Goal: Information Seeking & Learning: Learn about a topic

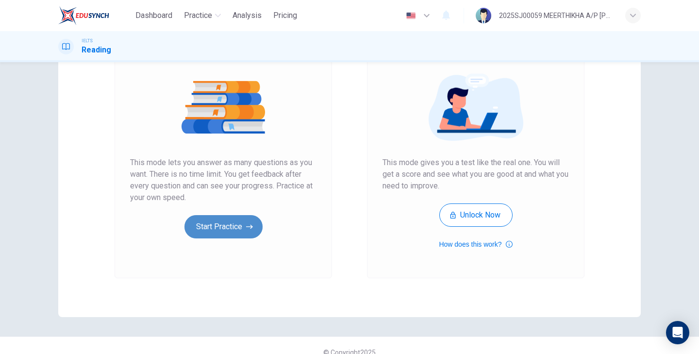
click at [230, 236] on button "Start Practice" at bounding box center [224, 226] width 78 height 23
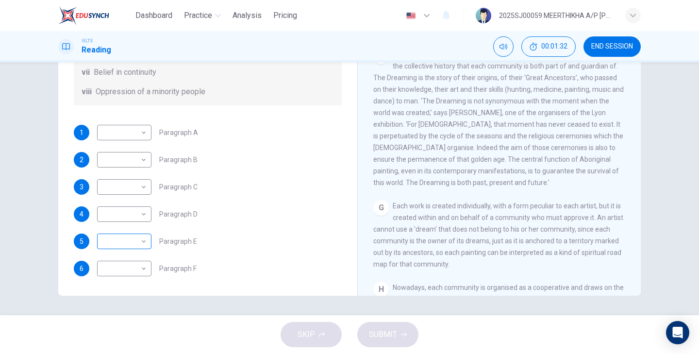
scroll to position [171, 0]
click at [132, 239] on body "Dashboard Practice Analysis Pricing English en ​ 2025SJ00059 MEERTHIKHA A/P SAR…" at bounding box center [349, 177] width 699 height 354
click at [118, 275] on li "iv" at bounding box center [123, 277] width 54 height 16
type input "iv"
click at [123, 274] on body "Dashboard Practice Analysis Pricing English en ​ 2025SJ00059 MEERTHIKHA A/P SAR…" at bounding box center [349, 177] width 699 height 354
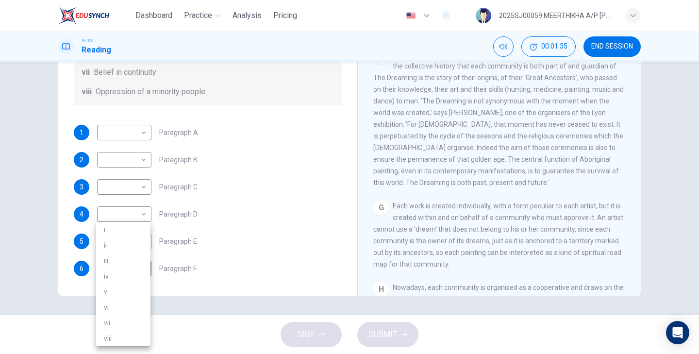
click at [117, 288] on li "v" at bounding box center [123, 292] width 54 height 16
type input "v"
click at [120, 222] on body "Dashboard Practice Analysis Pricing English en ​ 2025SJ00059 MEERTHIKHA A/P SAR…" at bounding box center [349, 177] width 699 height 354
click at [115, 233] on li "i" at bounding box center [123, 230] width 54 height 16
type input "i"
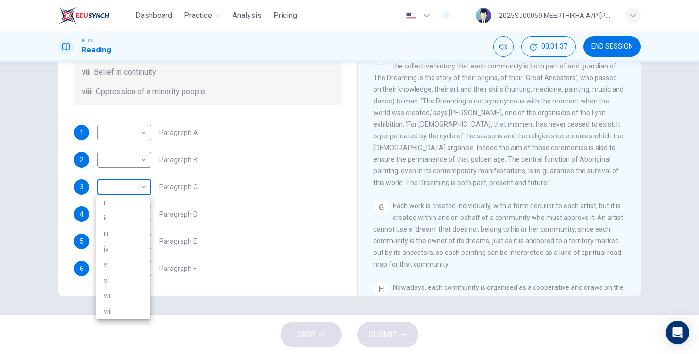
click at [118, 185] on body "Dashboard Practice Analysis Pricing English en ​ 2025SJ00059 MEERTHIKHA A/P SAR…" at bounding box center [349, 177] width 699 height 354
click at [116, 219] on li "ii" at bounding box center [123, 218] width 54 height 16
type input "ii"
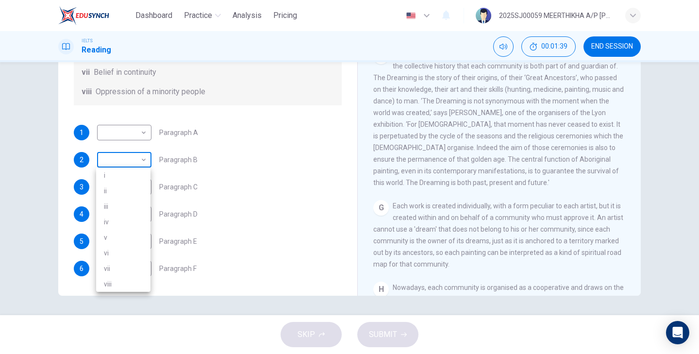
click at [117, 164] on body "Dashboard Practice Analysis Pricing English en ​ 2025SJ00059 MEERTHIKHA A/P SAR…" at bounding box center [349, 177] width 699 height 354
click at [114, 180] on li "i" at bounding box center [123, 176] width 54 height 16
type input "i"
click at [126, 132] on body "Dashboard Practice Analysis Pricing English en ​ 2025SJ00059 MEERTHIKHA A/P SAR…" at bounding box center [349, 177] width 699 height 354
click at [125, 166] on li "ii" at bounding box center [123, 164] width 54 height 16
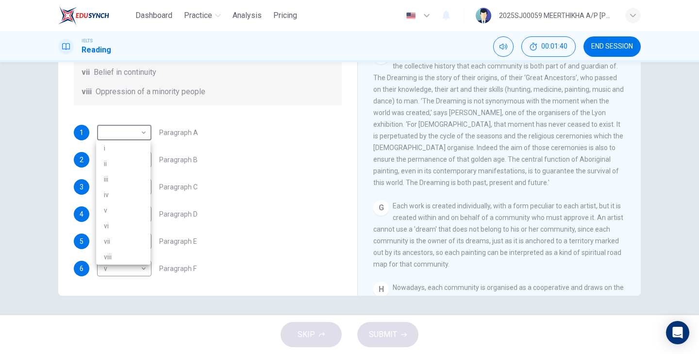
type input "ii"
click at [378, 331] on span "SUBMIT" at bounding box center [383, 335] width 28 height 14
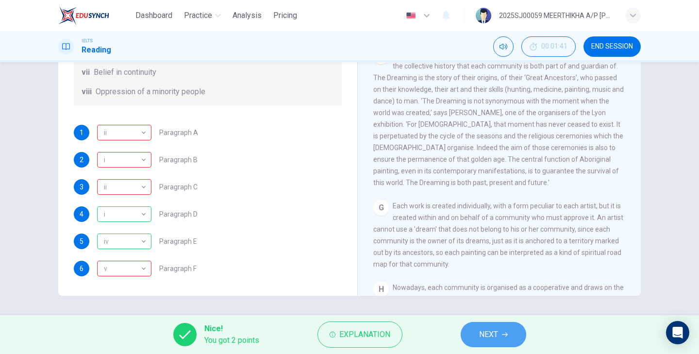
click at [481, 332] on span "NEXT" at bounding box center [488, 335] width 19 height 14
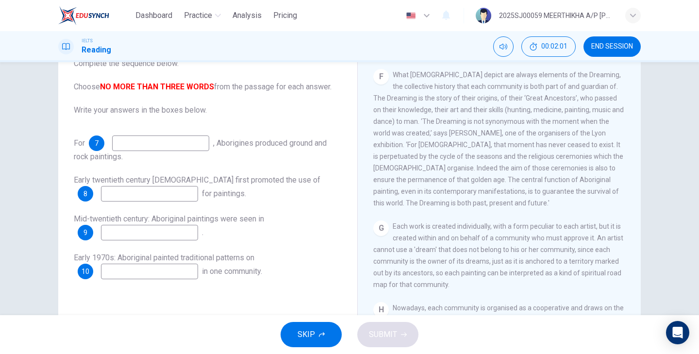
scroll to position [70, 0]
click at [188, 142] on input at bounding box center [160, 144] width 97 height 16
click at [341, 193] on div "Questions 7 - 10 Complete the sequence below. Choose NO MORE THAN THREE WORDS f…" at bounding box center [208, 155] width 284 height 268
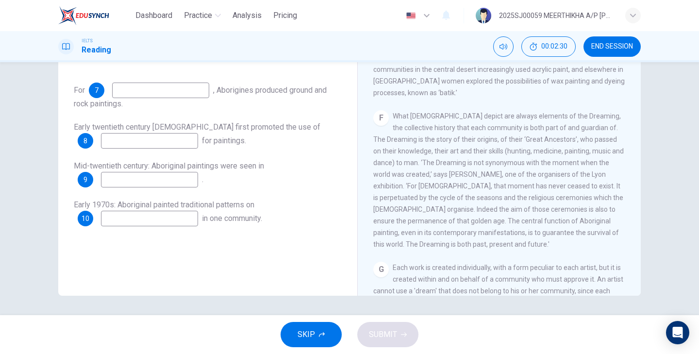
scroll to position [705, 0]
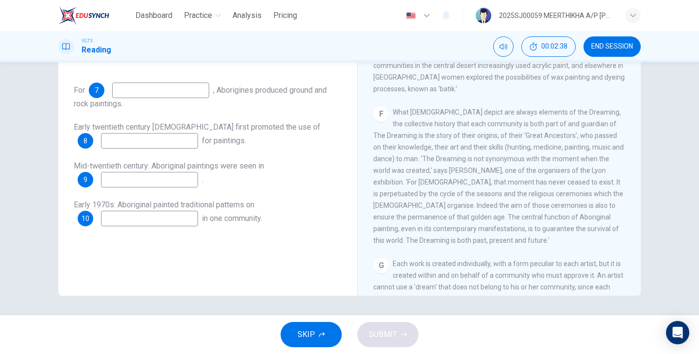
click at [170, 216] on input at bounding box center [149, 219] width 97 height 16
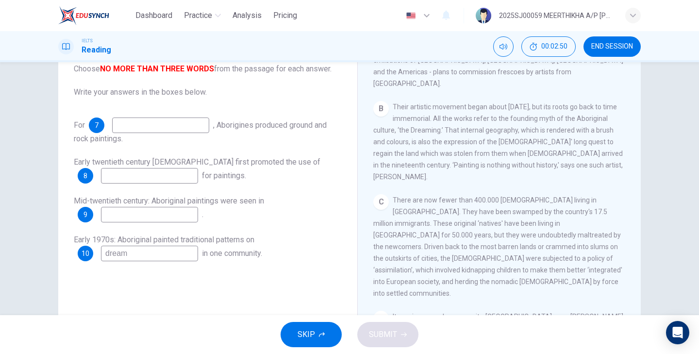
scroll to position [268, 0]
type input "dream"
click at [173, 217] on input at bounding box center [149, 215] width 97 height 16
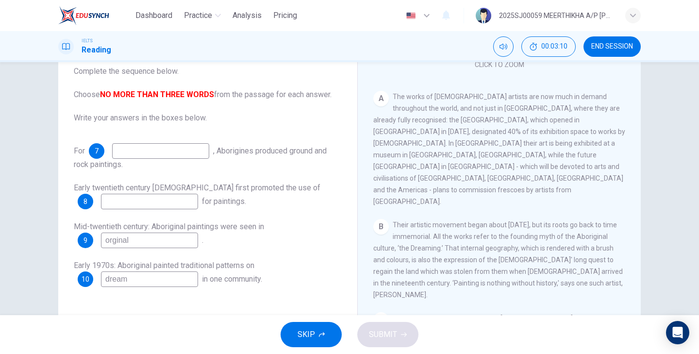
scroll to position [174, 0]
type input "orginal"
click at [169, 200] on input at bounding box center [149, 202] width 97 height 16
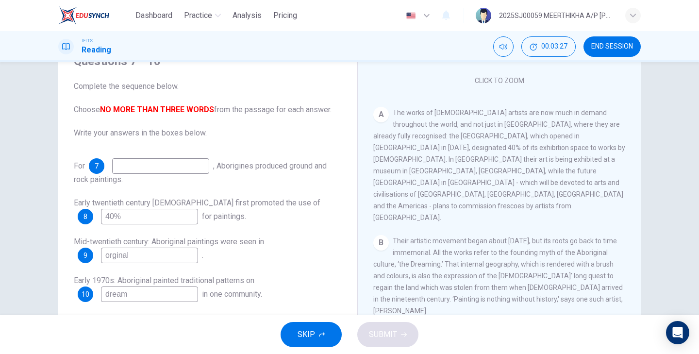
scroll to position [48, 0]
type input "40%"
click at [188, 160] on input at bounding box center [160, 166] width 97 height 16
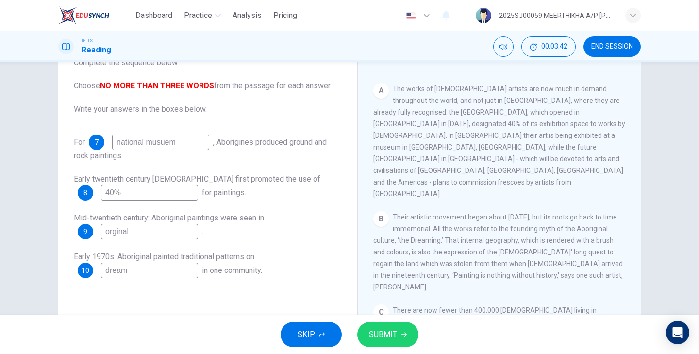
scroll to position [72, 0]
type input "national musuem"
click at [375, 322] on button "SUBMIT" at bounding box center [387, 334] width 61 height 25
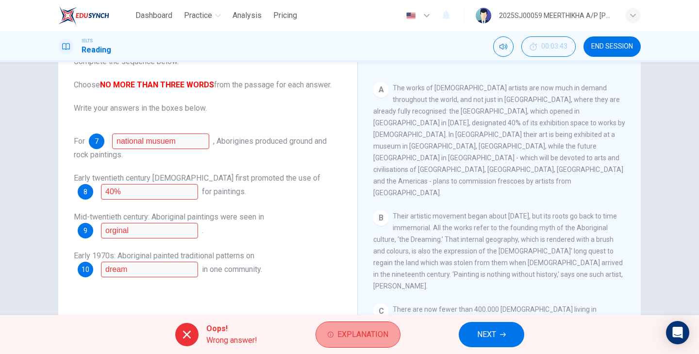
click at [358, 333] on span "Explanation" at bounding box center [363, 335] width 51 height 14
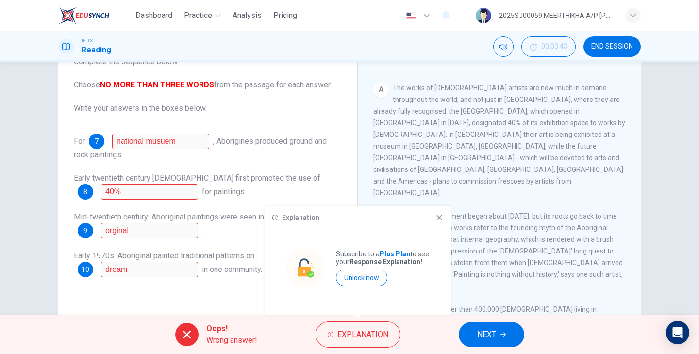
click at [440, 217] on icon at bounding box center [439, 217] width 5 height 5
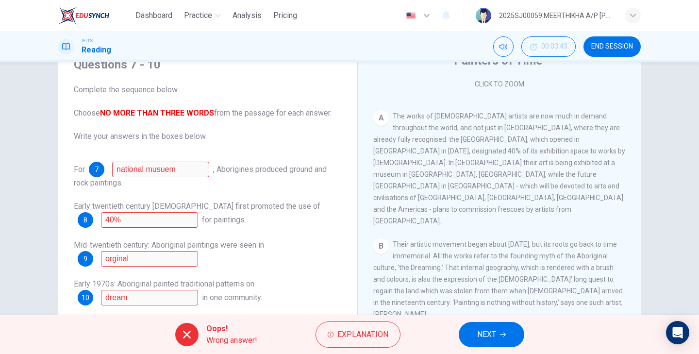
scroll to position [65, 0]
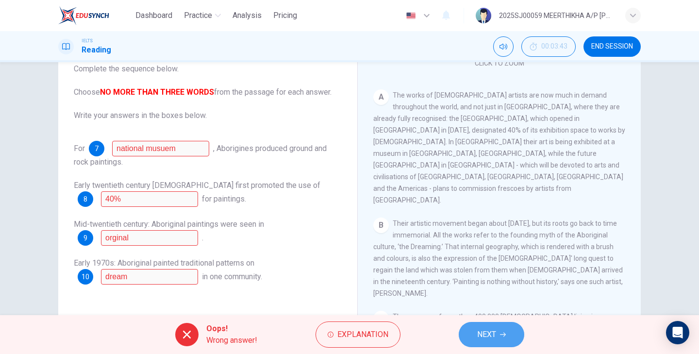
click at [497, 334] on button "NEXT" at bounding box center [492, 334] width 66 height 25
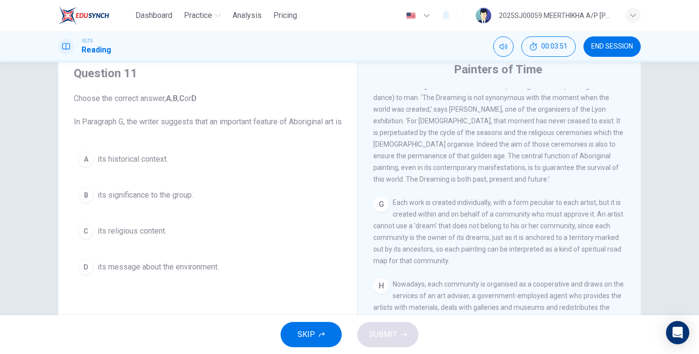
scroll to position [854, 0]
click at [182, 273] on span "its message about the environment." at bounding box center [158, 267] width 121 height 12
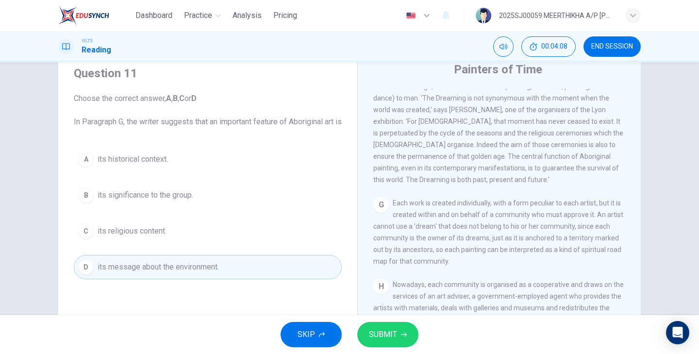
click at [394, 331] on span "SUBMIT" at bounding box center [383, 335] width 28 height 14
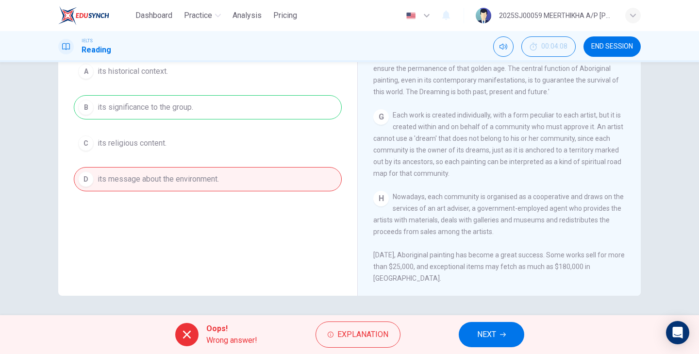
scroll to position [123, 0]
click at [496, 334] on span "NEXT" at bounding box center [486, 335] width 19 height 14
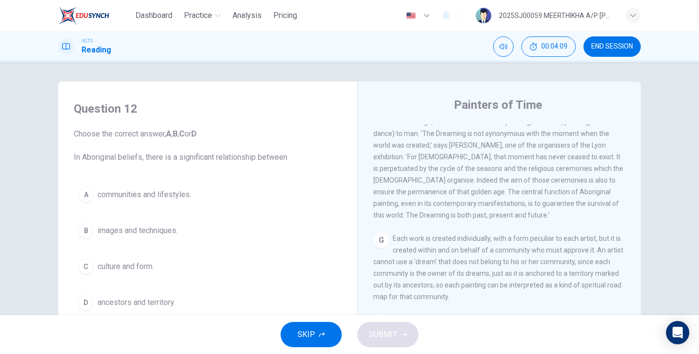
scroll to position [0, 0]
click at [175, 202] on button "A communities and lifestyles." at bounding box center [208, 195] width 268 height 24
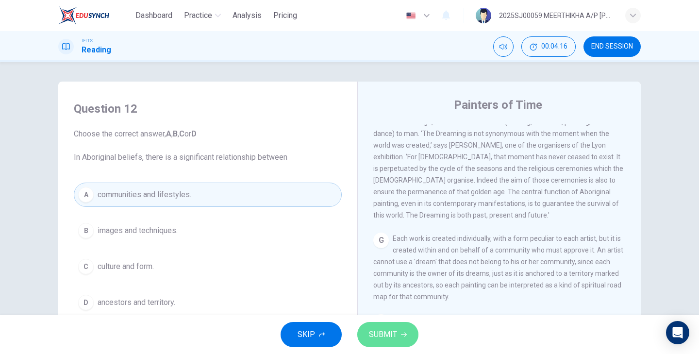
click at [398, 337] on button "SUBMIT" at bounding box center [387, 334] width 61 height 25
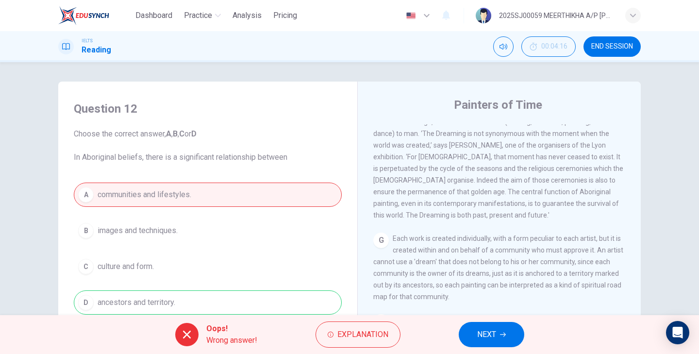
click at [468, 335] on button "NEXT" at bounding box center [492, 334] width 66 height 25
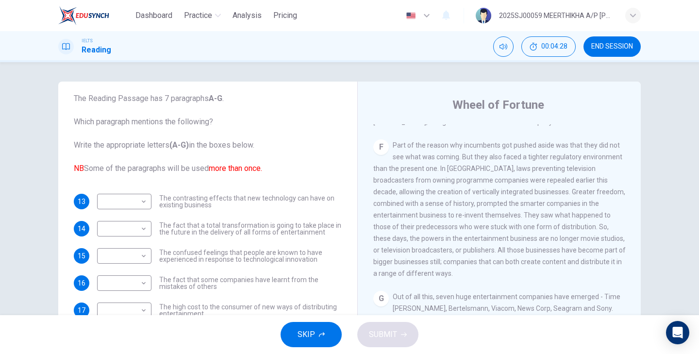
scroll to position [35, 0]
click at [105, 202] on body "Dashboard Practice Analysis Pricing English en ​ 2025SJ00059 MEERTHIKHA A/P SAR…" at bounding box center [349, 177] width 699 height 354
click at [107, 233] on li "B" at bounding box center [123, 233] width 54 height 16
type input "B"
click at [114, 233] on body "Dashboard Practice Analysis Pricing English en ​ 2025SJ00059 MEERTHIKHA A/P SAR…" at bounding box center [349, 177] width 699 height 354
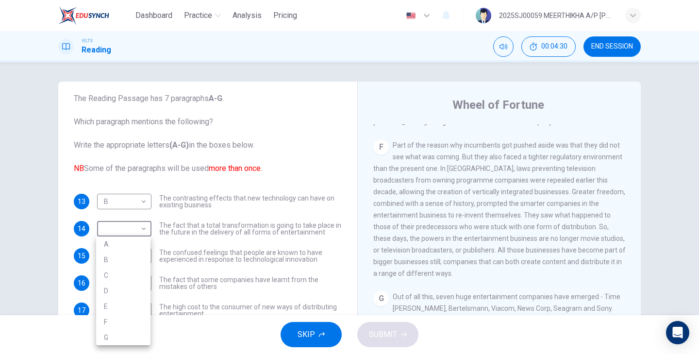
click at [113, 252] on li "B" at bounding box center [123, 260] width 54 height 16
type input "B"
click at [115, 262] on body "Dashboard Practice Analysis Pricing English en ​ 2025SJ00059 MEERTHIKHA A/P SAR…" at bounding box center [349, 177] width 699 height 354
click at [114, 273] on li "C" at bounding box center [123, 277] width 54 height 16
type input "C"
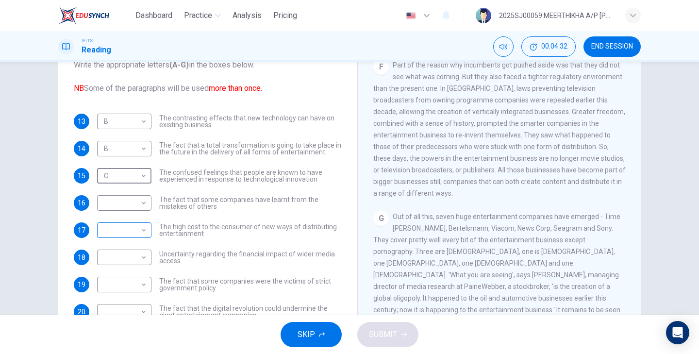
scroll to position [84, 0]
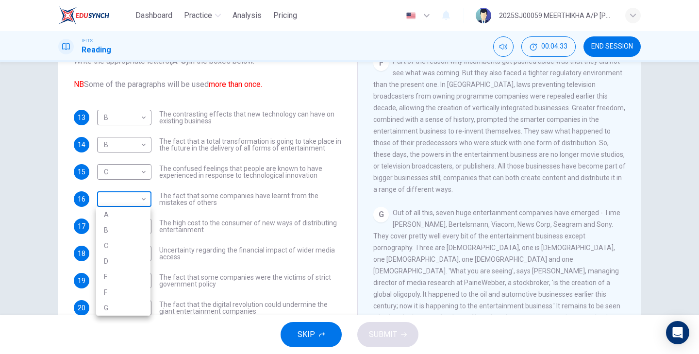
click at [120, 195] on body "Dashboard Practice Analysis Pricing English en ​ 2025SJ00059 MEERTHIKHA A/P SAR…" at bounding box center [349, 177] width 699 height 354
click at [115, 273] on li "E" at bounding box center [123, 277] width 54 height 16
type input "E"
click at [121, 224] on body "Dashboard Practice Analysis Pricing English en ​ 2025SJ00059 MEERTHIKHA A/P SAR…" at bounding box center [349, 177] width 699 height 354
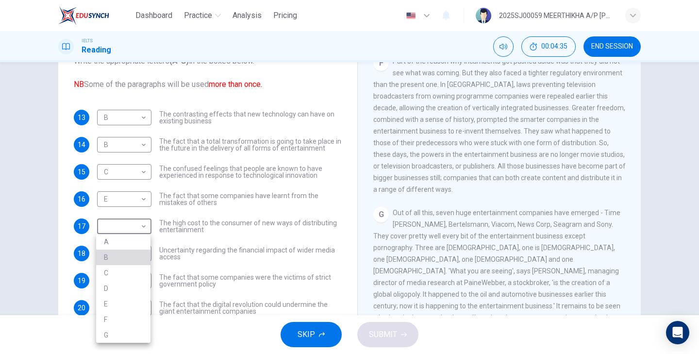
click at [114, 255] on li "B" at bounding box center [123, 258] width 54 height 16
type input "B"
click at [116, 245] on body "Dashboard Practice Analysis Pricing English en ​ 2025SJ00059 MEERTHIKHA A/P SAR…" at bounding box center [349, 177] width 699 height 354
click at [119, 318] on li "F" at bounding box center [123, 323] width 54 height 16
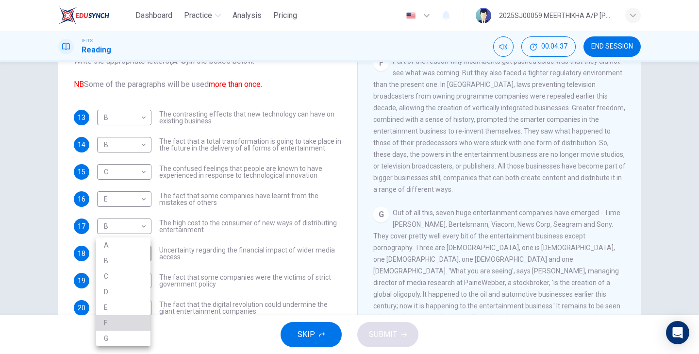
type input "F"
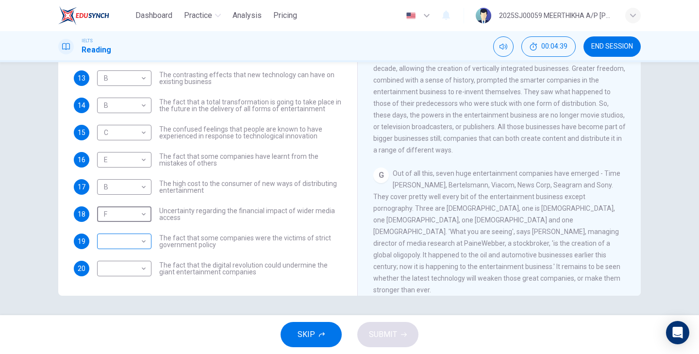
scroll to position [123, 0]
click at [128, 240] on body "Dashboard Practice Analysis Pricing English en ​ 2025SJ00059 MEERTHIKHA A/P SAR…" at bounding box center [349, 177] width 699 height 354
click at [112, 337] on li "G" at bounding box center [123, 339] width 54 height 16
type input "G"
click at [119, 269] on body "Dashboard Practice Analysis Pricing English en ​ 2025SJ00059 MEERTHIKHA A/P SAR…" at bounding box center [349, 177] width 699 height 354
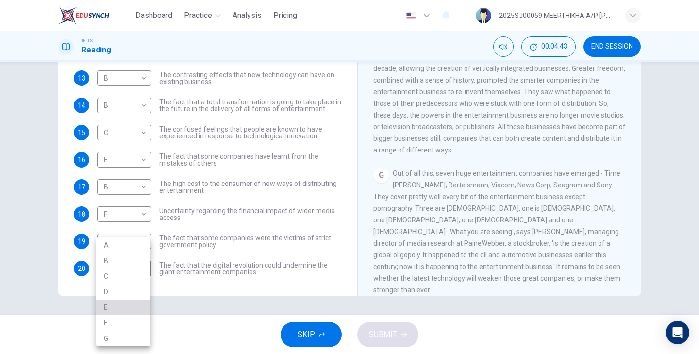
click at [111, 308] on li "E" at bounding box center [123, 308] width 54 height 16
type input "E"
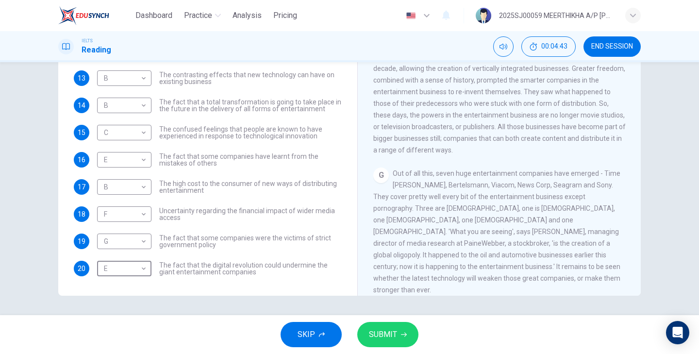
click at [389, 340] on span "SUBMIT" at bounding box center [383, 335] width 28 height 14
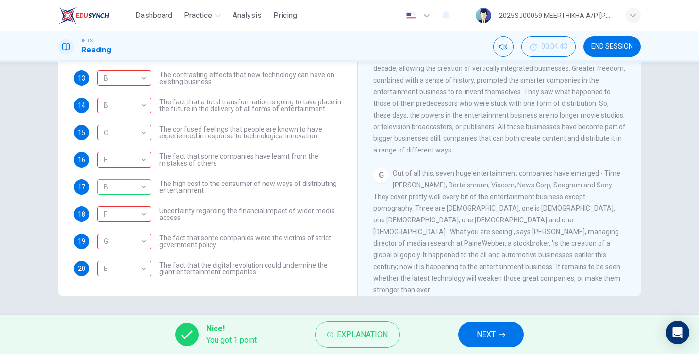
scroll to position [0, 0]
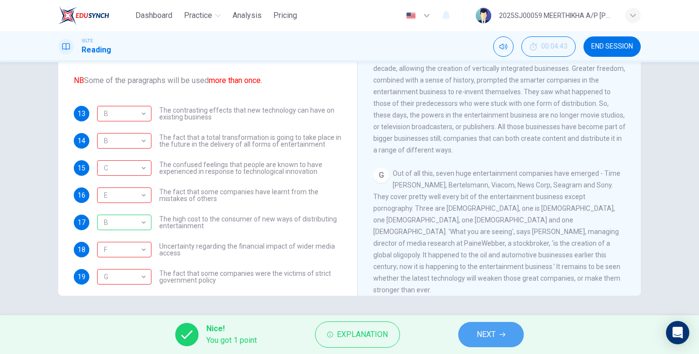
click at [484, 338] on span "NEXT" at bounding box center [486, 335] width 19 height 14
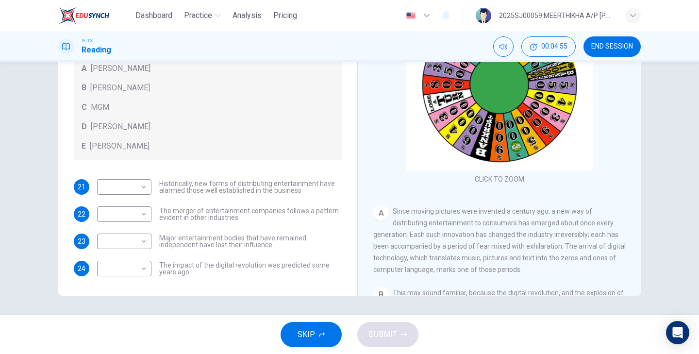
click at [611, 32] on div "IELTS Reading 00:04:55 END SESSION" at bounding box center [349, 46] width 699 height 31
click at [611, 42] on button "END SESSION" at bounding box center [612, 46] width 57 height 20
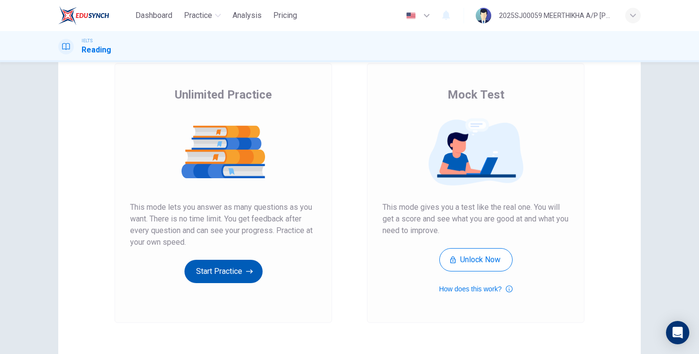
scroll to position [79, 0]
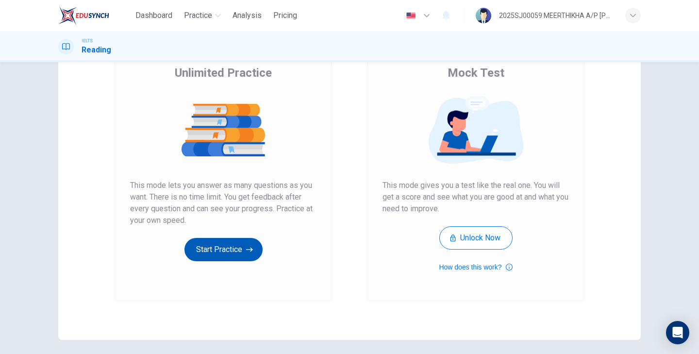
click at [236, 251] on button "Start Practice" at bounding box center [224, 249] width 78 height 23
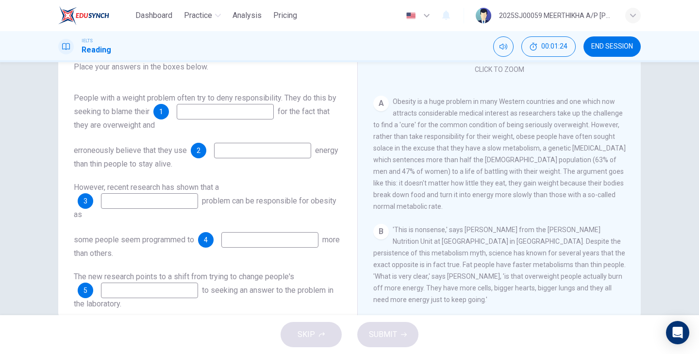
scroll to position [131, 0]
click at [260, 112] on input at bounding box center [225, 112] width 97 height 16
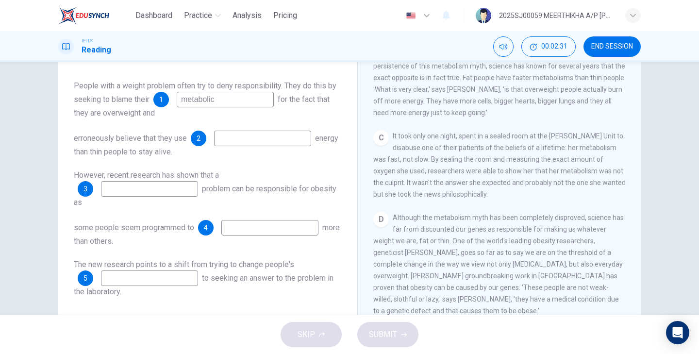
scroll to position [316, 0]
type input "m"
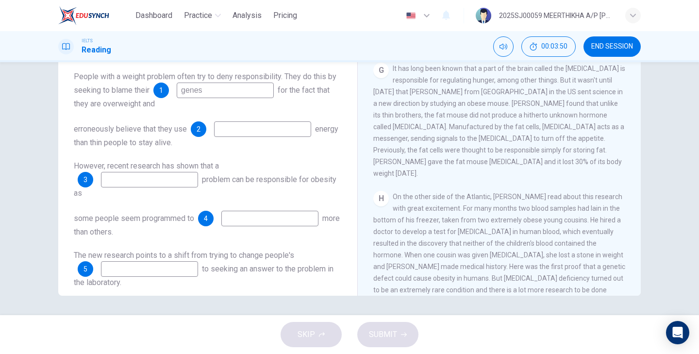
scroll to position [0, 0]
type input "genes"
click at [465, 217] on span "On the other side of the Atlantic, Prof. O'Rahilly read about this research wit…" at bounding box center [500, 249] width 252 height 113
click at [143, 268] on input at bounding box center [149, 269] width 97 height 16
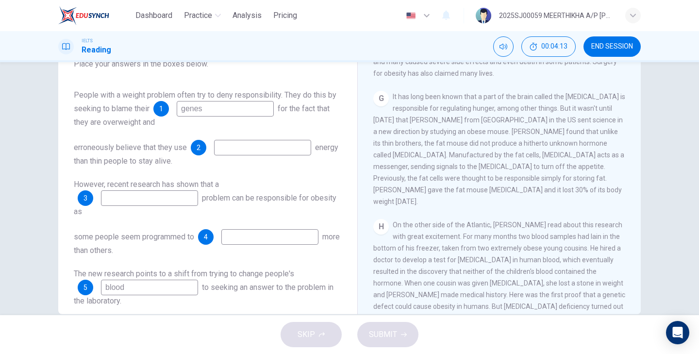
scroll to position [782, 0]
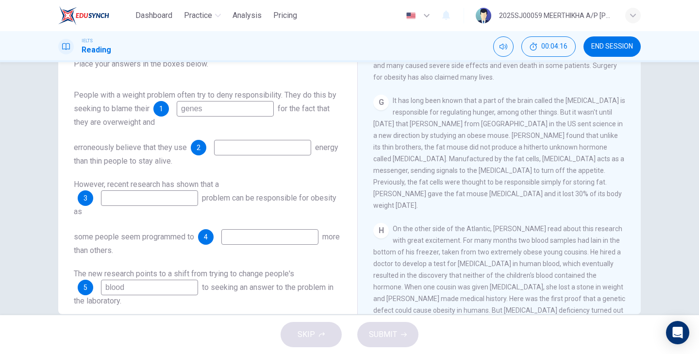
type input "blood"
click at [261, 241] on input at bounding box center [269, 237] width 97 height 16
type input "cells"
click at [182, 201] on input at bounding box center [149, 198] width 97 height 16
type input "fat"
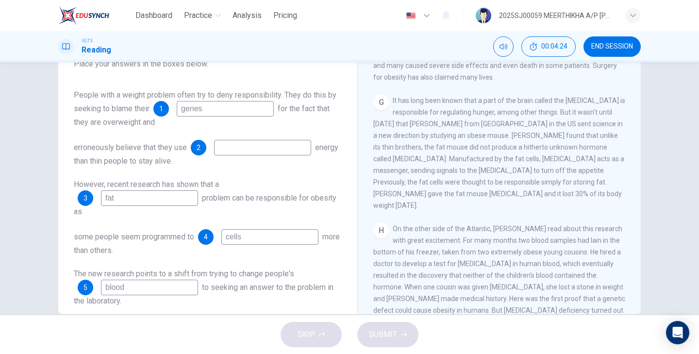
click at [263, 151] on input at bounding box center [262, 148] width 97 height 16
type input "obesity"
click at [387, 342] on button "SUBMIT" at bounding box center [387, 334] width 61 height 25
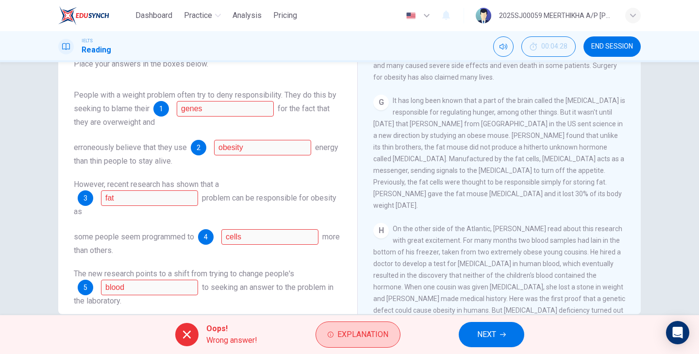
scroll to position [0, 0]
click at [373, 330] on span "Explanation" at bounding box center [363, 335] width 51 height 14
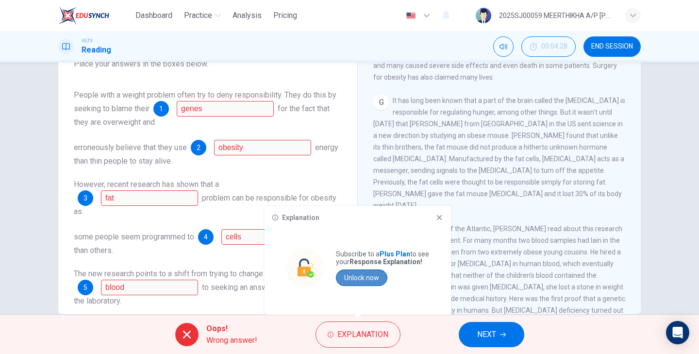
click at [369, 278] on button "Unlock now" at bounding box center [361, 278] width 51 height 17
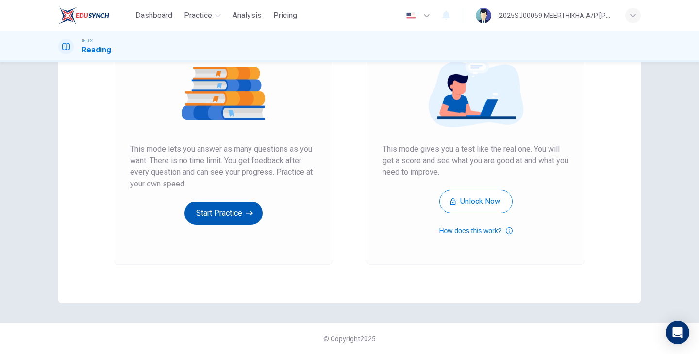
scroll to position [117, 0]
click at [241, 212] on button "Start Practice" at bounding box center [224, 213] width 78 height 23
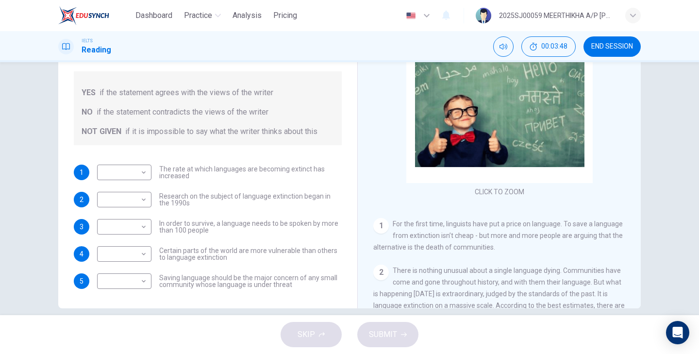
scroll to position [112, 0]
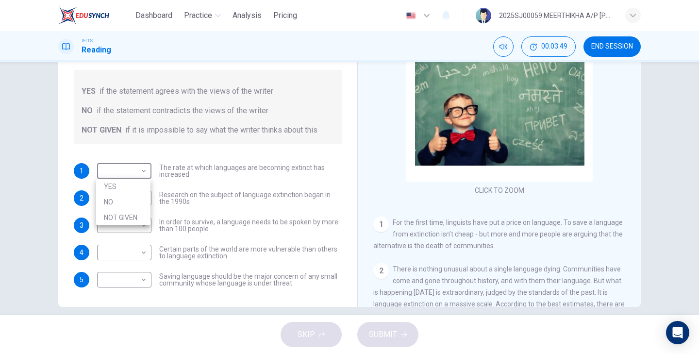
click at [127, 168] on body "Dashboard Practice Analysis Pricing English en ​ 2025SJ00059 MEERTHIKHA A/P [PE…" at bounding box center [349, 177] width 699 height 354
click at [120, 188] on li "YES" at bounding box center [123, 187] width 54 height 16
type input "YES"
click at [125, 194] on body "Dashboard Practice Analysis Pricing English en ​ 2025SJ00059 MEERTHIKHA A/P [PE…" at bounding box center [349, 177] width 699 height 354
click at [122, 221] on li "NO" at bounding box center [123, 229] width 54 height 16
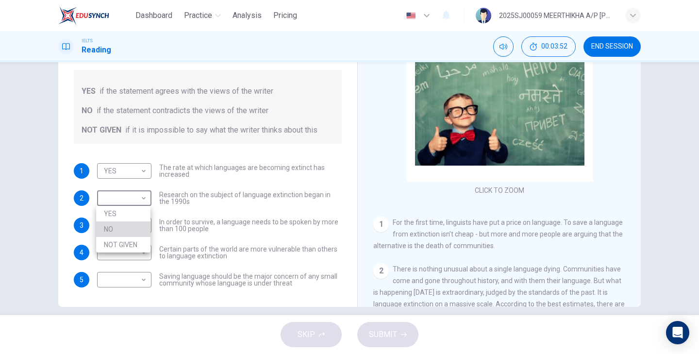
type input "NO"
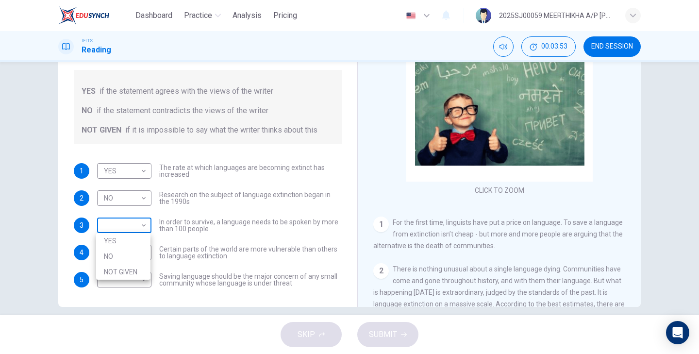
click at [123, 221] on body "Dashboard Practice Analysis Pricing English en ​ 2025SJ00059 MEERTHIKHA A/P [PE…" at bounding box center [349, 177] width 699 height 354
click at [113, 253] on li "NO" at bounding box center [123, 257] width 54 height 16
type input "NO"
click at [115, 251] on body "Dashboard Practice Analysis Pricing English en ​ 2025SJ00059 MEERTHIKHA A/P [PE…" at bounding box center [349, 177] width 699 height 354
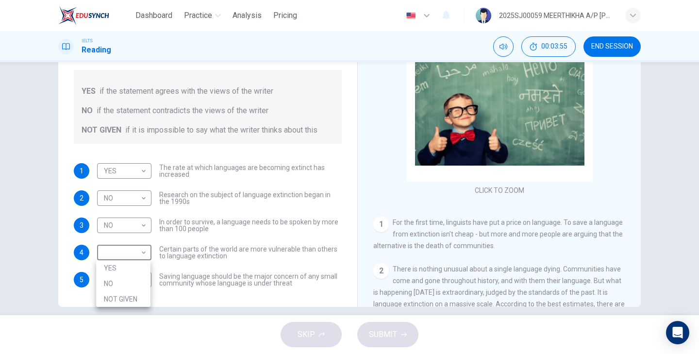
click at [111, 272] on li "YES" at bounding box center [123, 268] width 54 height 16
type input "YES"
click at [111, 276] on body "Dashboard Practice Analysis Pricing English en ​ 2025SJ00059 MEERTHIKHA A/P [PE…" at bounding box center [349, 177] width 699 height 354
click at [113, 318] on li "NO" at bounding box center [123, 311] width 54 height 16
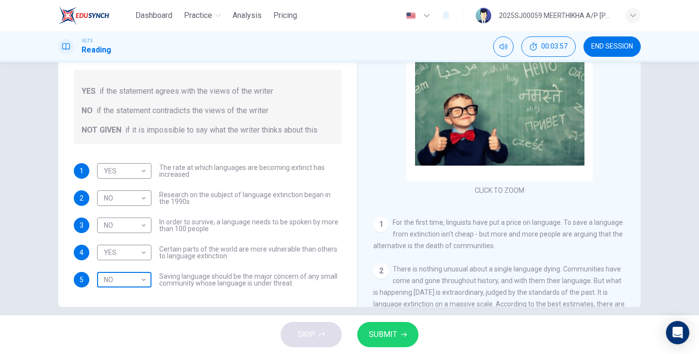
click at [116, 279] on body "Dashboard Practice Analysis Pricing English en ​ 2025SJ00059 MEERTHIKHA A/P [PE…" at bounding box center [349, 177] width 699 height 354
click at [121, 320] on li "NOT GIVEN" at bounding box center [123, 327] width 54 height 16
type input "NOT GIVEN"
click at [360, 340] on button "SUBMIT" at bounding box center [387, 334] width 61 height 25
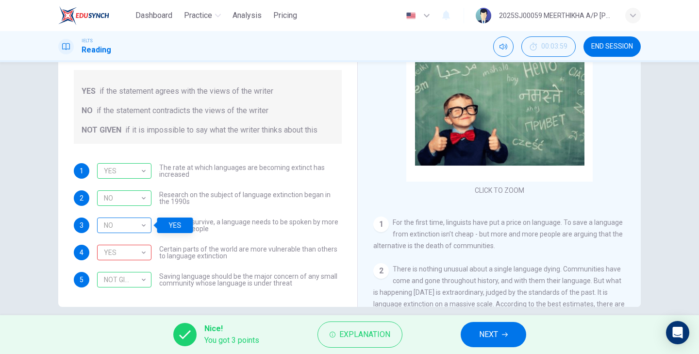
click at [120, 221] on div "NO" at bounding box center [122, 226] width 51 height 28
click at [148, 223] on div "NO NO ​" at bounding box center [124, 226] width 54 height 16
click at [142, 227] on div "NO" at bounding box center [122, 226] width 51 height 28
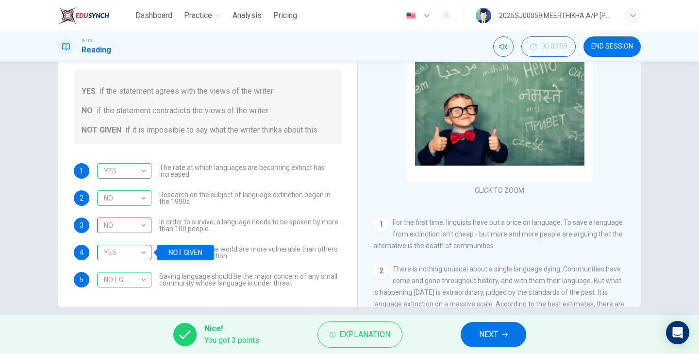
click at [142, 251] on div "YES" at bounding box center [122, 253] width 51 height 28
click at [499, 334] on button "NEXT" at bounding box center [494, 334] width 66 height 25
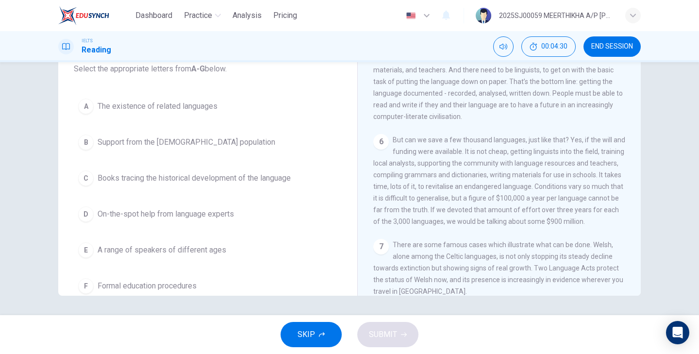
scroll to position [491, 0]
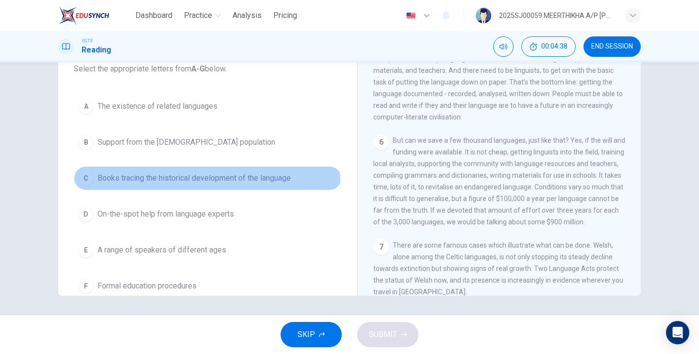
click at [199, 184] on span "Books tracing the historical development of the language" at bounding box center [194, 178] width 193 height 12
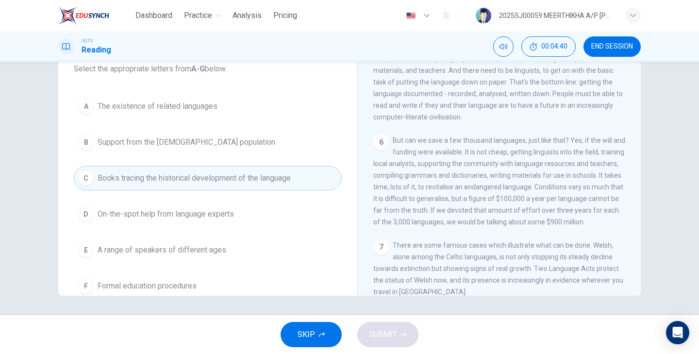
click at [183, 110] on span "The existence of related languages" at bounding box center [158, 107] width 120 height 12
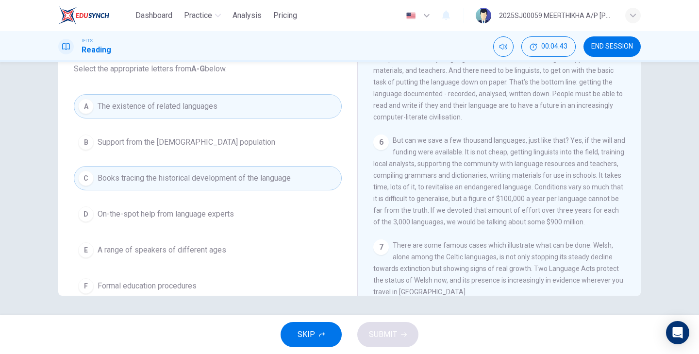
click at [184, 277] on button "F Formal education procedures" at bounding box center [208, 286] width 268 height 24
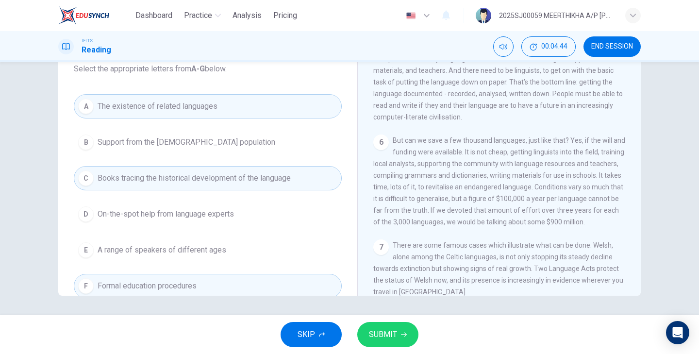
click at [395, 331] on span "SUBMIT" at bounding box center [383, 335] width 28 height 14
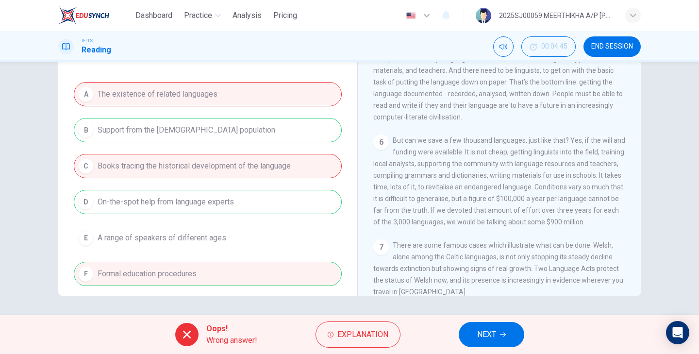
scroll to position [33, 0]
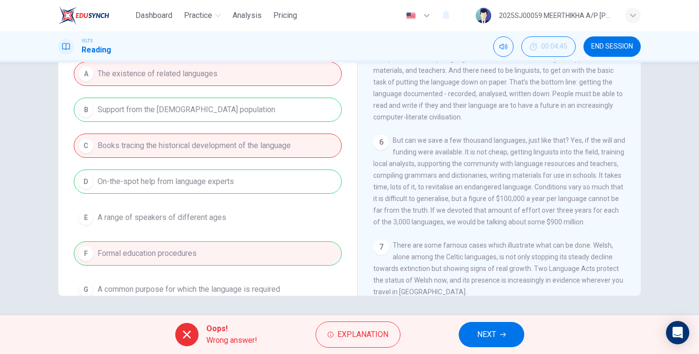
click at [261, 153] on div "A The existence of related languages B Support from the indigenous population C…" at bounding box center [208, 182] width 268 height 240
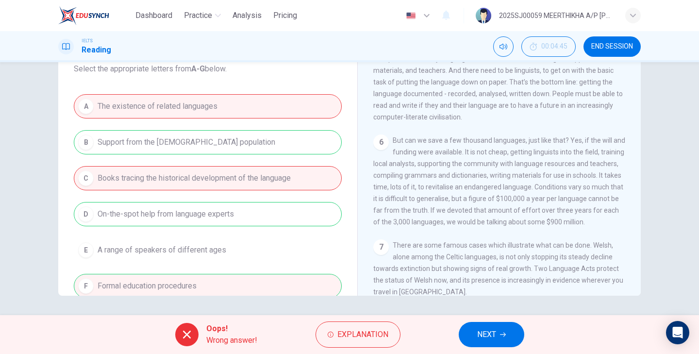
scroll to position [0, 0]
click at [365, 335] on span "Explanation" at bounding box center [363, 335] width 51 height 14
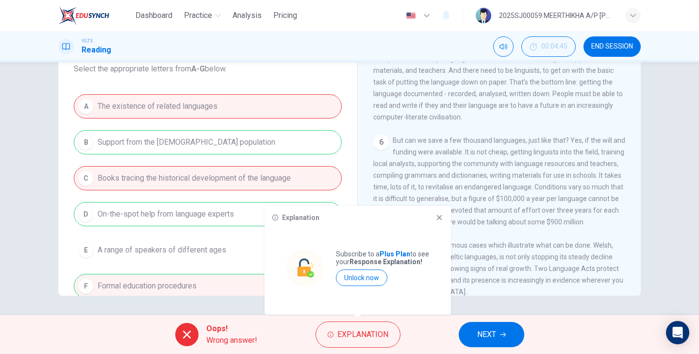
click at [438, 211] on div "Explanation Subscribe to a Plus Plan to see your Response Explanation! Unlock n…" at bounding box center [358, 260] width 187 height 109
click at [440, 218] on icon at bounding box center [439, 217] width 5 height 5
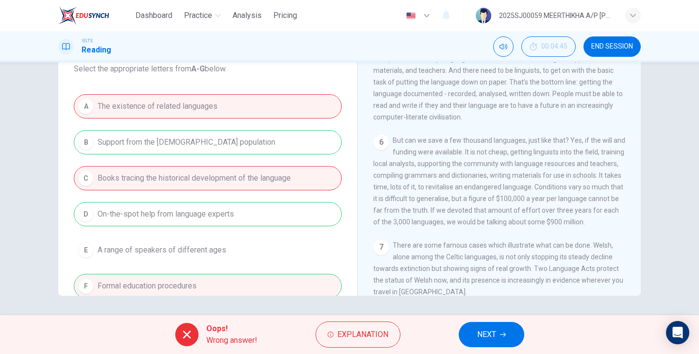
click at [493, 335] on span "NEXT" at bounding box center [486, 335] width 19 height 14
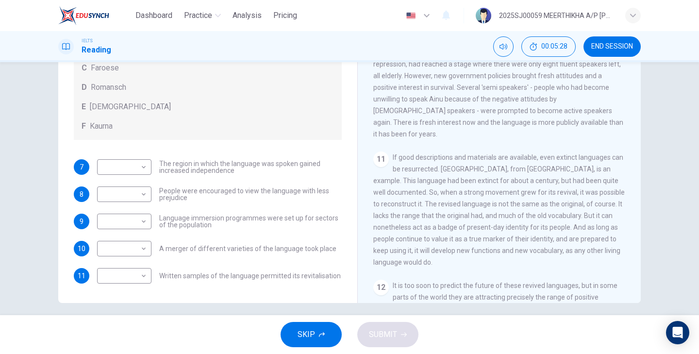
scroll to position [70, 0]
click at [140, 167] on body "Dashboard Practice Analysis Pricing English en ​ 2025SJ00059 MEERTHIKHA A/P [PE…" at bounding box center [349, 177] width 699 height 354
click at [119, 226] on li "D" at bounding box center [123, 229] width 54 height 16
type input "D"
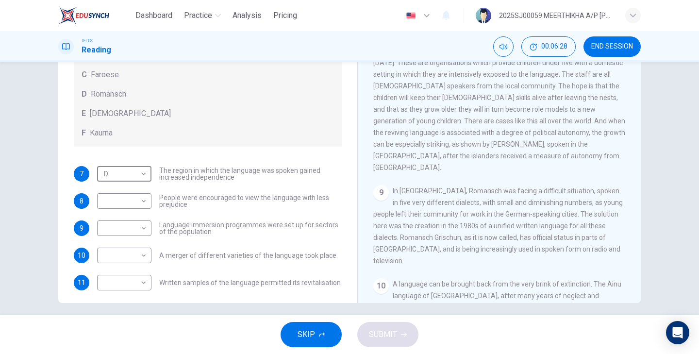
scroll to position [773, 0]
click at [125, 255] on body "Dashboard Practice Analysis Pricing English en ​ 2025SJ00059 MEERTHIKHA A/P [PE…" at bounding box center [349, 177] width 699 height 354
click at [111, 345] on li "F" at bounding box center [123, 339] width 54 height 16
type input "F"
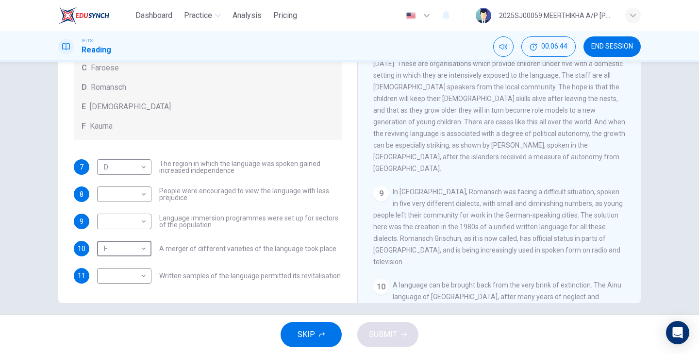
scroll to position [70, 0]
click at [132, 274] on body "Dashboard Practice Analysis Pricing English en ​ 2025SJ00059 MEERTHIKHA A/P [PE…" at bounding box center [349, 177] width 699 height 354
click at [186, 313] on div at bounding box center [349, 177] width 699 height 354
click at [126, 278] on body "Dashboard Practice Analysis Pricing English en ​ 2025SJ00059 MEERTHIKHA A/P [PE…" at bounding box center [349, 177] width 699 height 354
click at [117, 306] on li "D" at bounding box center [123, 308] width 54 height 16
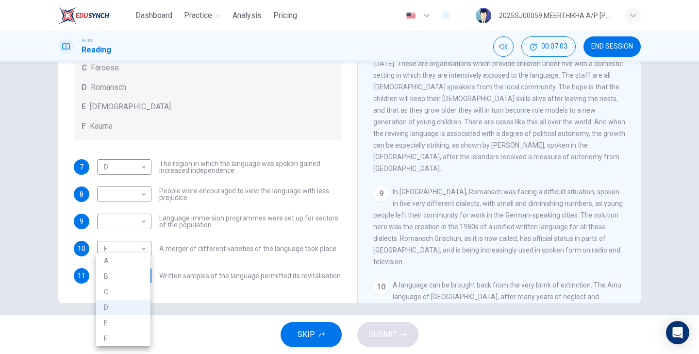
click at [118, 274] on body "Dashboard Practice Analysis Pricing English en ​ 2025SJ00059 MEERTHIKHA A/P [PE…" at bounding box center [349, 177] width 699 height 354
click at [473, 135] on div at bounding box center [349, 177] width 699 height 354
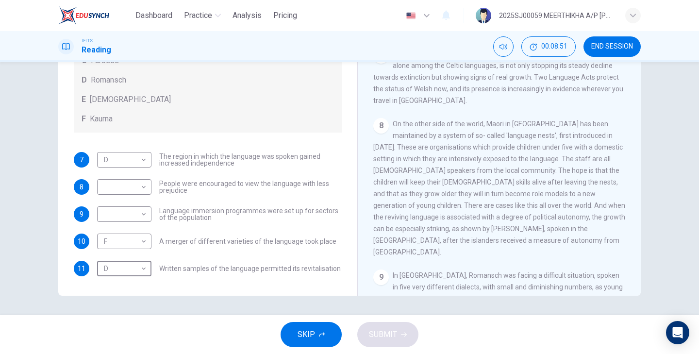
scroll to position [123, 0]
click at [132, 274] on body "Dashboard Practice Analysis Pricing English en ​ 2025SJ00059 MEERTHIKHA A/P [PE…" at bounding box center [349, 177] width 699 height 354
click at [282, 122] on div at bounding box center [349, 177] width 699 height 354
click at [142, 269] on body "Dashboard Practice Analysis Pricing English en ​ 2025SJ00059 MEERTHIKHA A/P [PE…" at bounding box center [349, 177] width 699 height 354
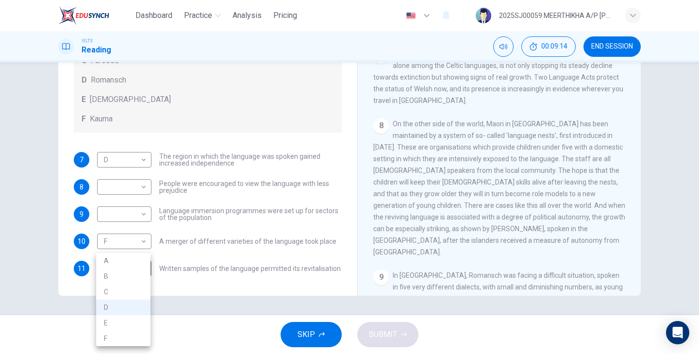
click at [134, 273] on li "B" at bounding box center [123, 277] width 54 height 16
type input "B"
click at [135, 206] on body "Dashboard Practice Analysis Pricing English en ​ 2025SJ00059 MEERTHIKHA A/P [PE…" at bounding box center [349, 177] width 699 height 354
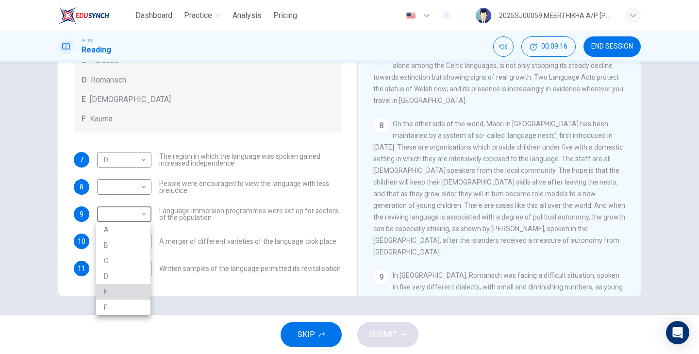
click at [117, 291] on li "E" at bounding box center [123, 292] width 54 height 16
type input "E"
click at [124, 181] on body "Dashboard Practice Analysis Pricing English en ​ 2025SJ00059 MEERTHIKHA A/P [PE…" at bounding box center [349, 177] width 699 height 354
click at [113, 200] on li "A" at bounding box center [123, 203] width 54 height 16
type input "A"
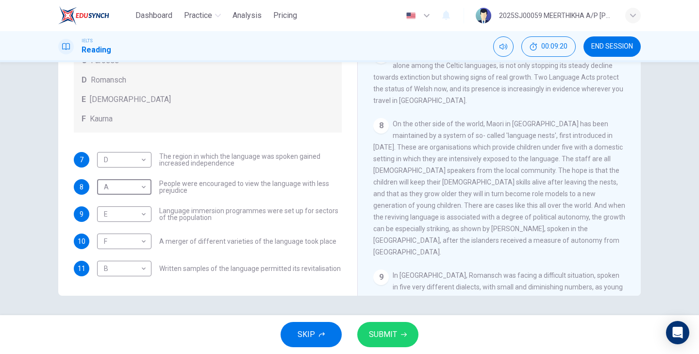
click at [392, 337] on span "SUBMIT" at bounding box center [383, 335] width 28 height 14
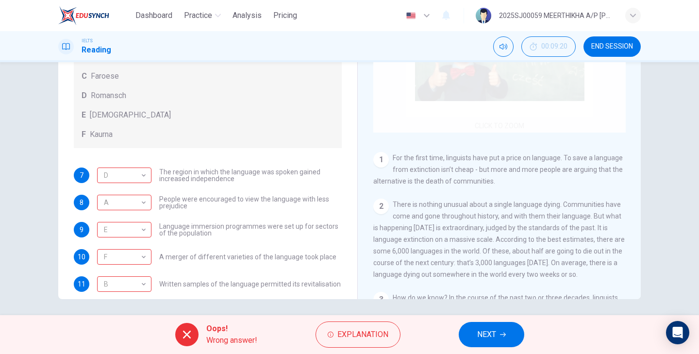
scroll to position [65, 0]
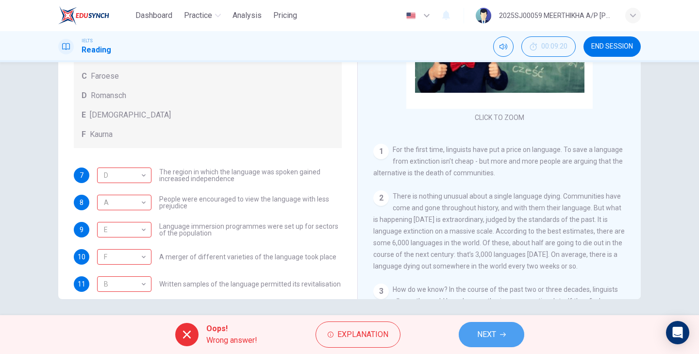
click at [503, 336] on icon "button" at bounding box center [503, 335] width 6 height 6
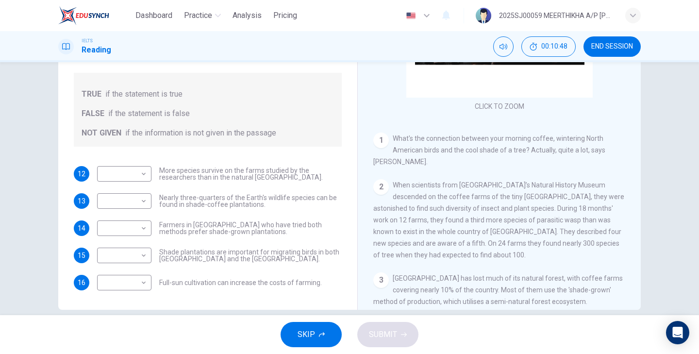
scroll to position [110, 0]
